Goal: Task Accomplishment & Management: Manage account settings

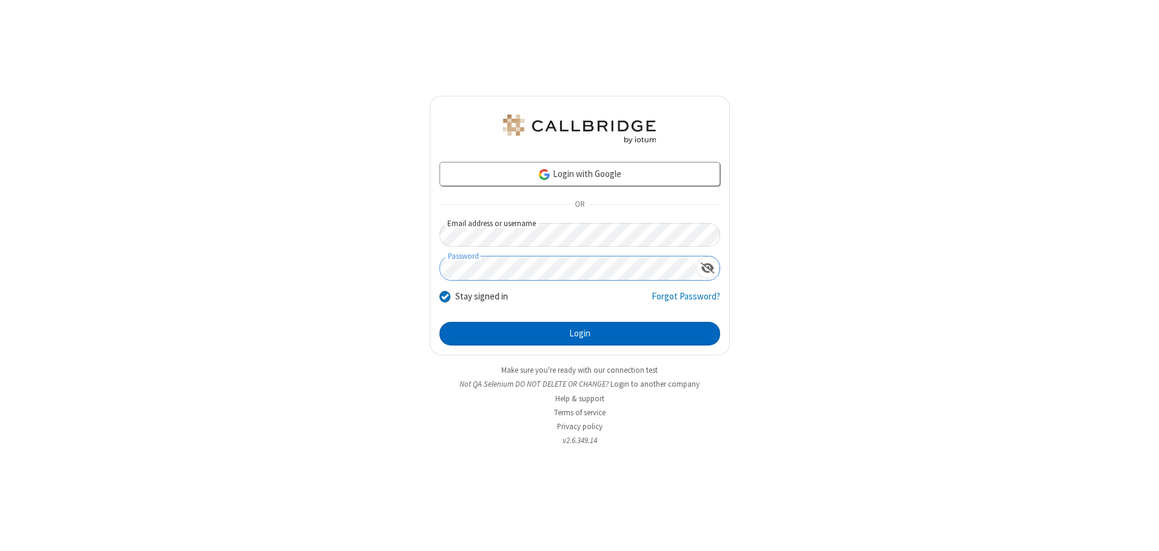
click at [579, 333] on button "Login" at bounding box center [579, 334] width 281 height 24
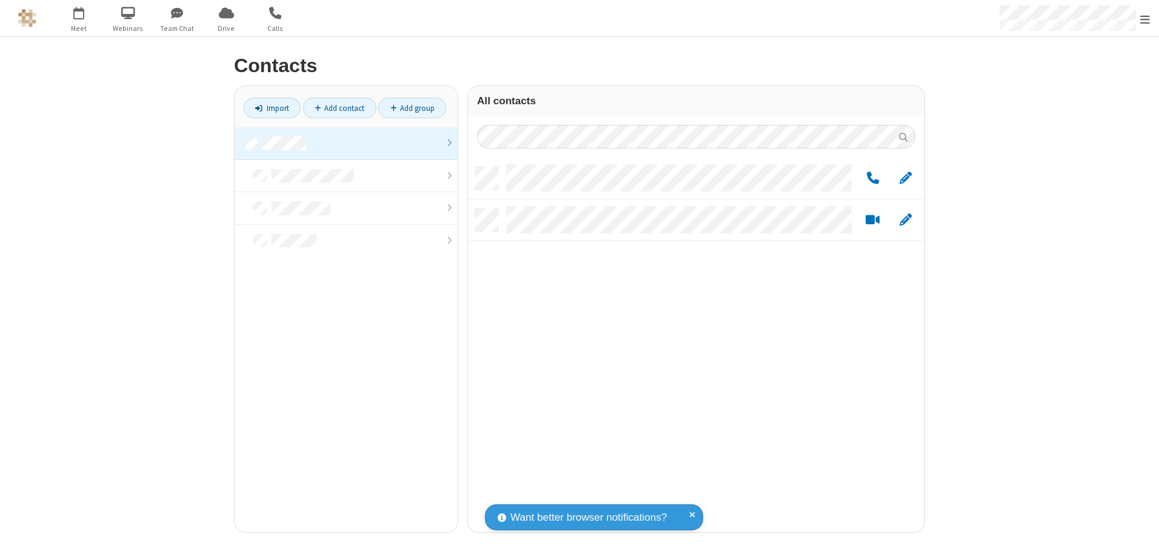
scroll to position [365, 447]
click at [346, 143] on link at bounding box center [346, 143] width 223 height 33
click at [905, 178] on span "Edit" at bounding box center [905, 178] width 12 height 15
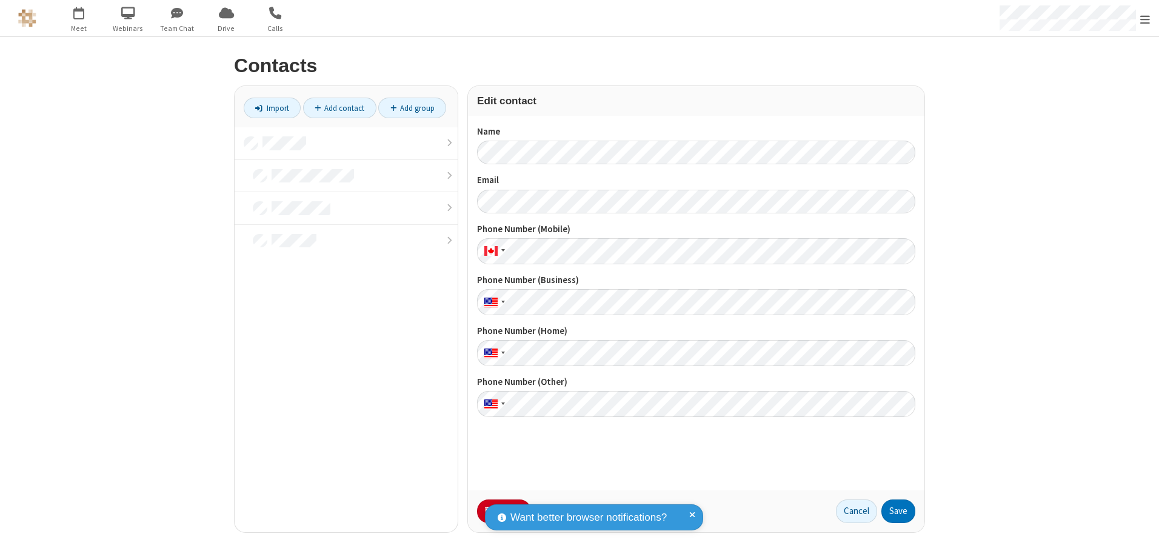
click at [0, 0] on button "No Thanks" at bounding box center [0, 0] width 0 height 0
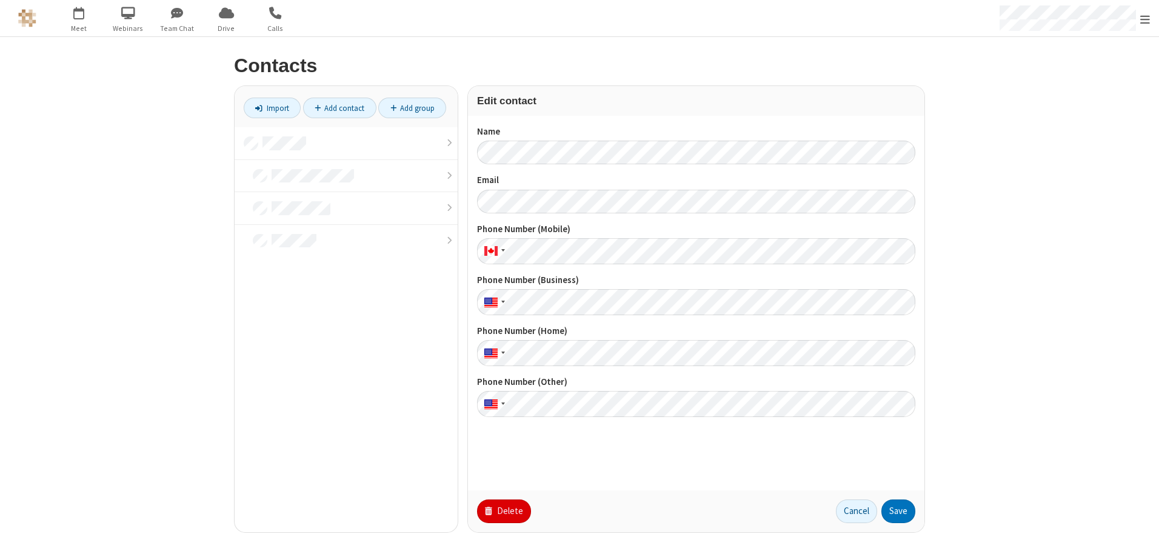
click at [502, 511] on button "Delete" at bounding box center [504, 511] width 54 height 24
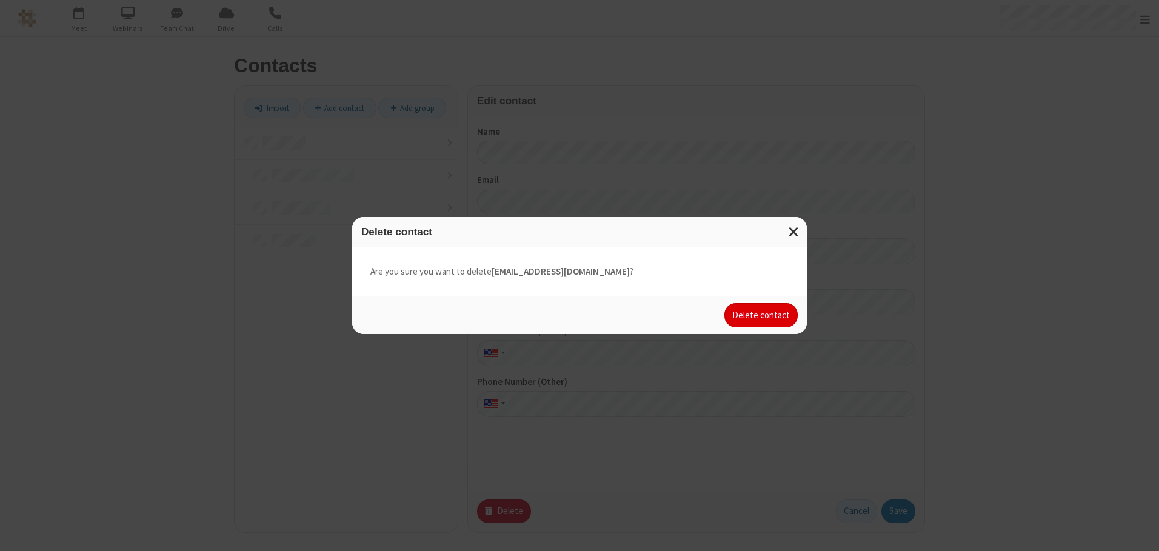
click at [762, 315] on button "Delete contact" at bounding box center [760, 315] width 73 height 24
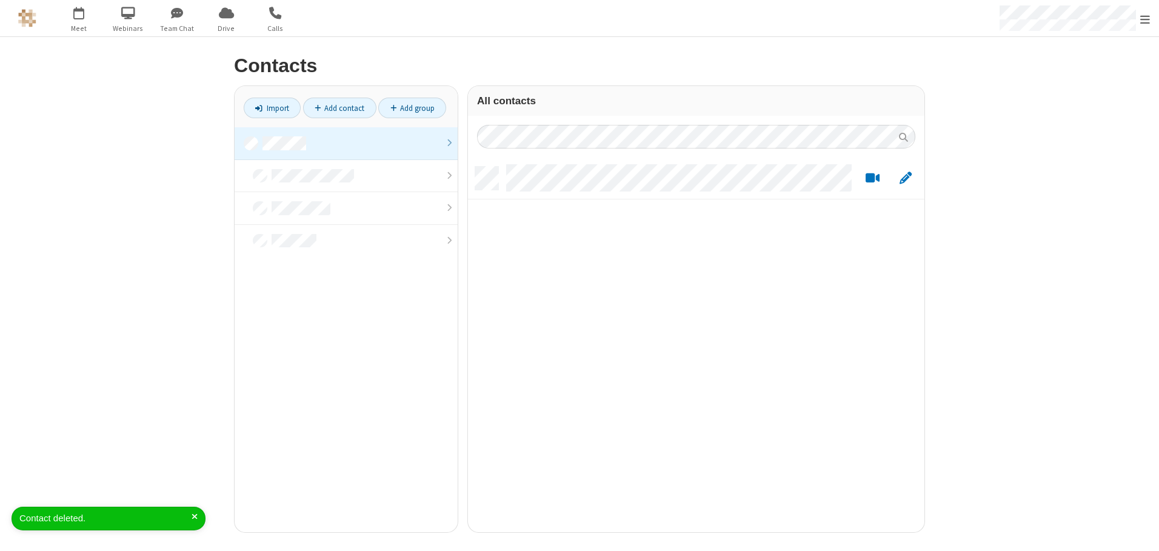
scroll to position [365, 447]
